Goal: Register for event/course

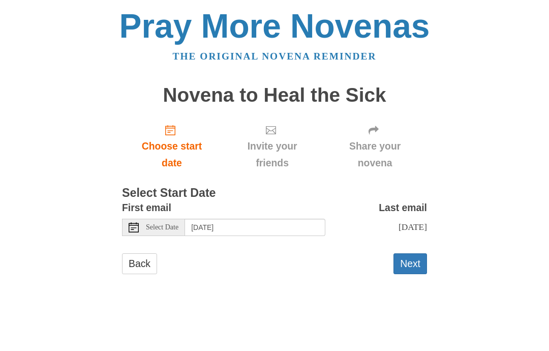
click at [413, 264] on button "Next" at bounding box center [410, 263] width 34 height 21
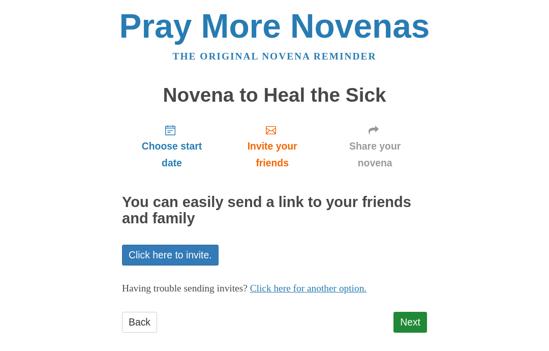
click at [152, 322] on link "Back" at bounding box center [139, 322] width 35 height 21
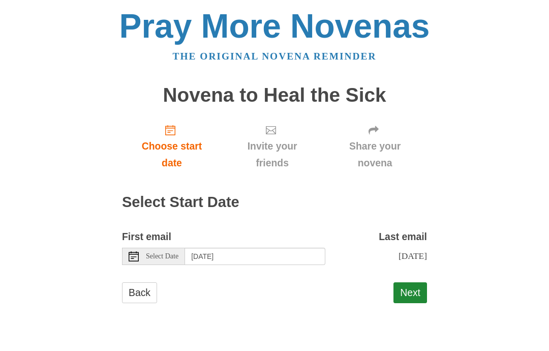
click at [146, 294] on link "Back" at bounding box center [139, 292] width 35 height 21
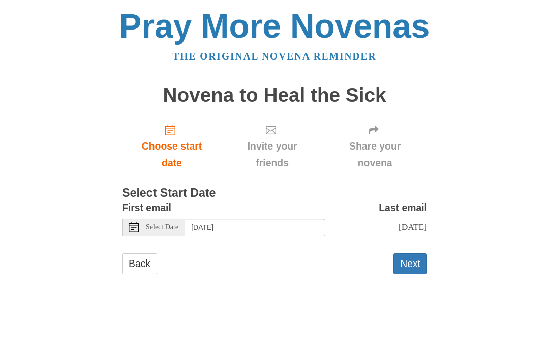
click at [25, 3] on body "Pray More Novenas The original novena reminder Novena to Heal the Sick Choose s…" at bounding box center [274, 151] width 549 height 303
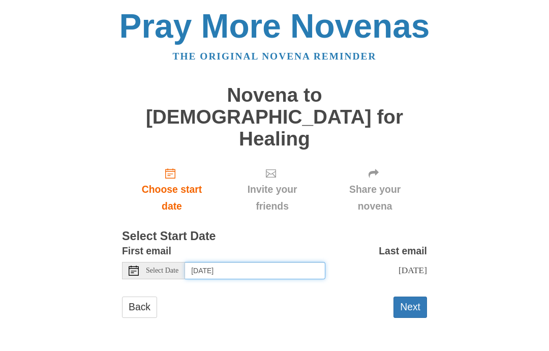
click at [209, 262] on input "Friday, October 10th" at bounding box center [255, 270] width 140 height 17
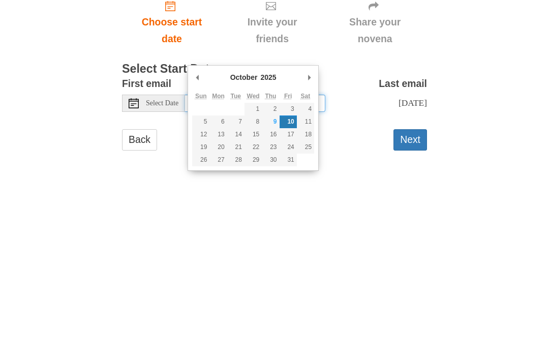
click at [270, 262] on input "Friday, October 10th" at bounding box center [255, 270] width 140 height 17
click at [272, 262] on input "Friday, October 10th" at bounding box center [255, 270] width 140 height 17
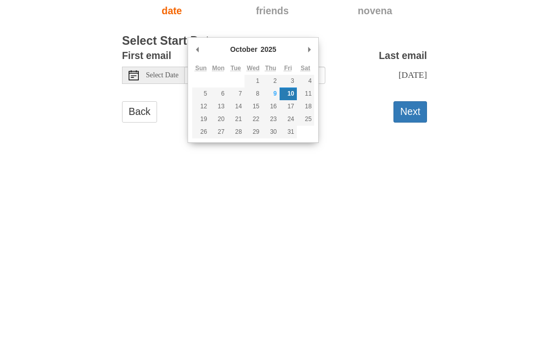
click at [406, 296] on button "Next" at bounding box center [410, 306] width 34 height 21
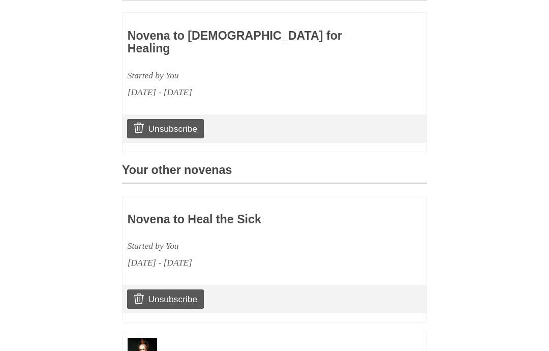
scroll to position [410, 0]
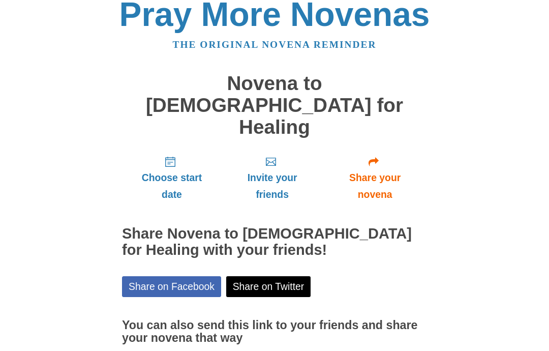
scroll to position [53, 0]
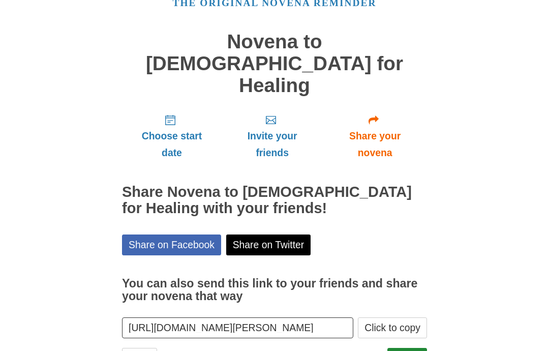
click at [403, 348] on link "Finish" at bounding box center [407, 358] width 40 height 21
click at [405, 348] on link "Finish" at bounding box center [407, 358] width 40 height 21
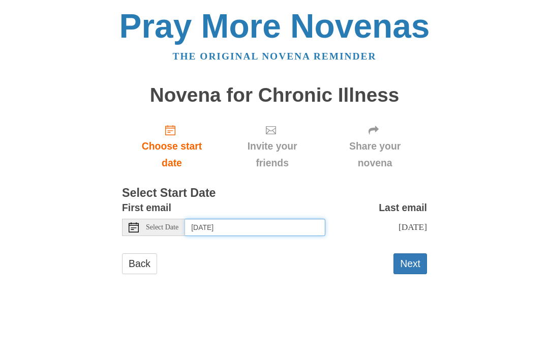
click at [211, 223] on input "Friday, October 10th" at bounding box center [255, 227] width 140 height 17
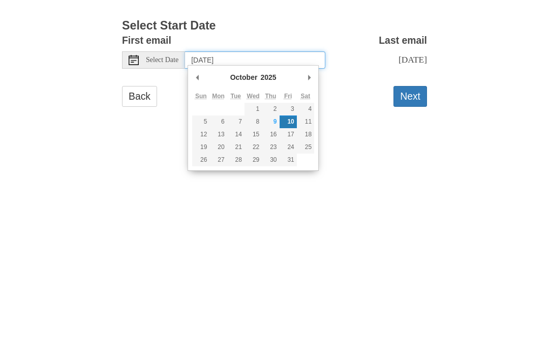
click at [269, 219] on input "Friday, October 10th" at bounding box center [255, 227] width 140 height 17
click at [416, 253] on button "Next" at bounding box center [410, 263] width 34 height 21
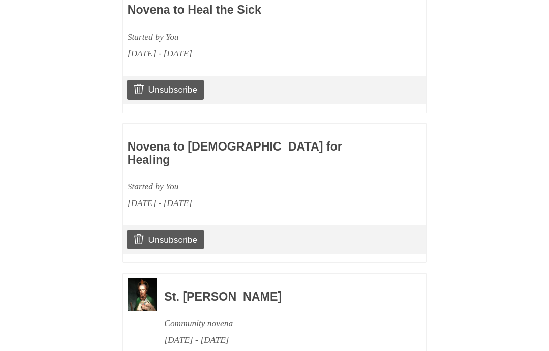
scroll to position [545, 0]
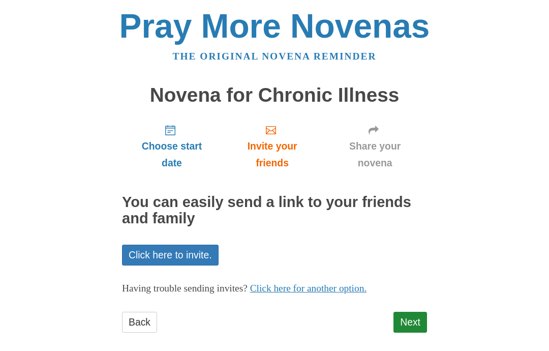
scroll to position [7, 0]
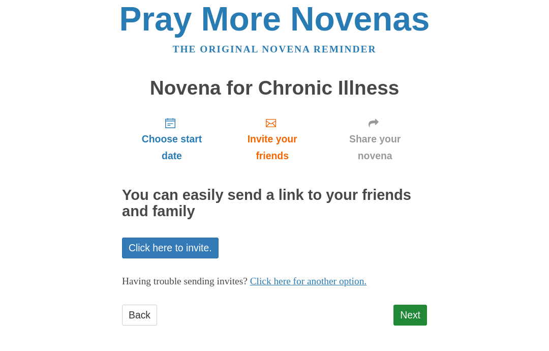
click at [414, 311] on link "Next" at bounding box center [410, 314] width 34 height 21
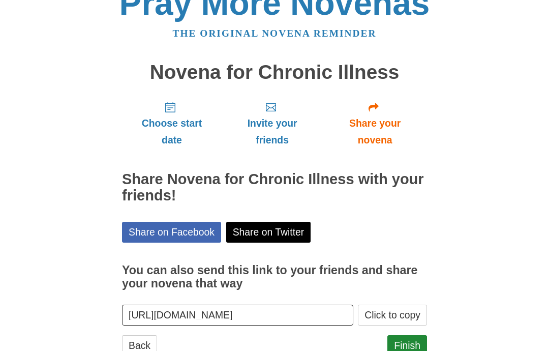
scroll to position [53, 0]
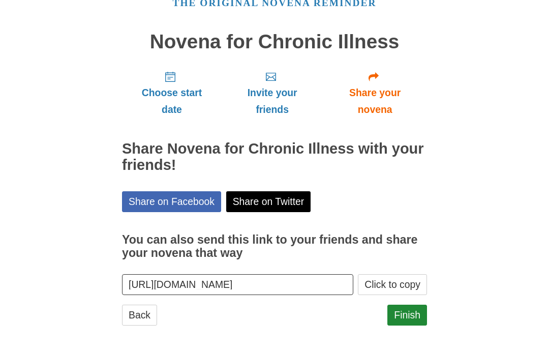
click at [396, 314] on link "Finish" at bounding box center [407, 314] width 40 height 21
